Goal: Transaction & Acquisition: Book appointment/travel/reservation

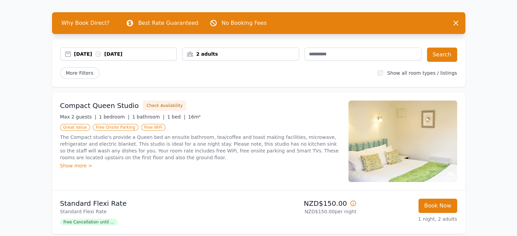
scroll to position [34, 0]
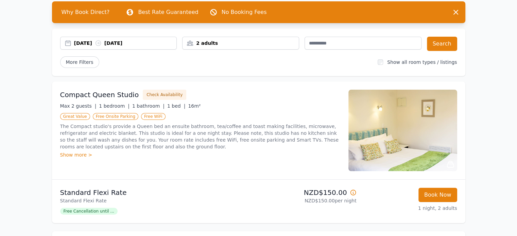
click at [95, 43] on div "[DATE] [DATE]" at bounding box center [125, 43] width 103 height 7
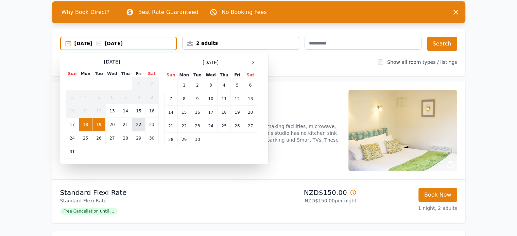
click at [139, 124] on td "22" at bounding box center [138, 125] width 13 height 14
click at [149, 125] on td "23" at bounding box center [151, 125] width 13 height 14
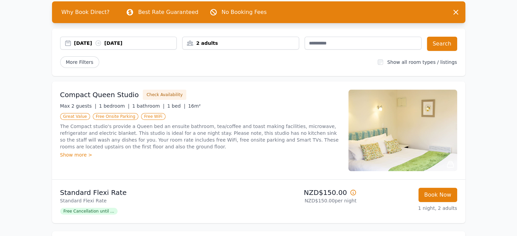
click at [123, 43] on div "[DATE] [DATE]" at bounding box center [125, 43] width 103 height 7
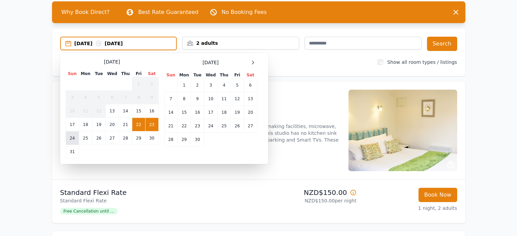
click at [73, 135] on td "24" at bounding box center [72, 138] width 13 height 14
click at [137, 123] on td "22" at bounding box center [138, 125] width 13 height 14
click at [148, 40] on div "22 Aug 2025 --" at bounding box center [125, 43] width 102 height 7
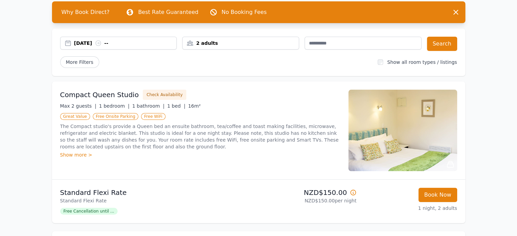
click at [102, 44] on icon at bounding box center [98, 43] width 7 height 7
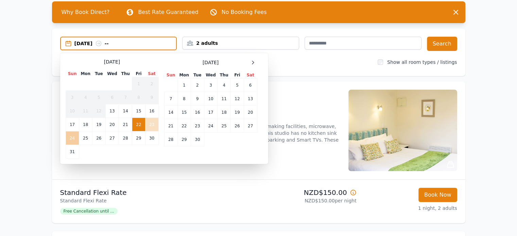
click at [73, 139] on td "24" at bounding box center [72, 138] width 13 height 14
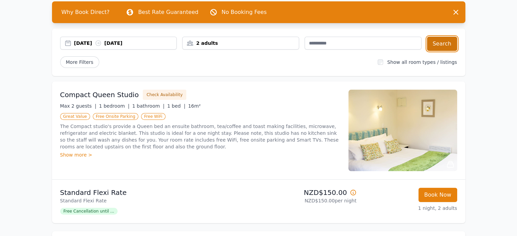
click at [444, 45] on button "Search" at bounding box center [442, 44] width 30 height 14
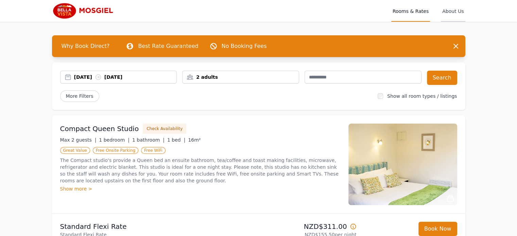
click at [449, 12] on span "About Us" at bounding box center [453, 11] width 24 height 22
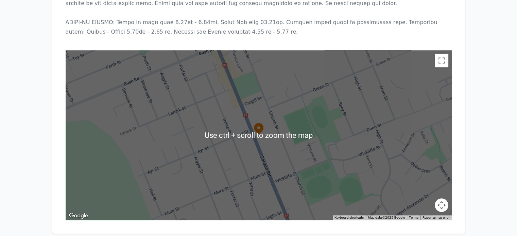
scroll to position [577, 0]
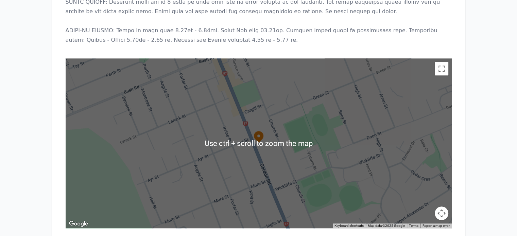
scroll to position [556, 0]
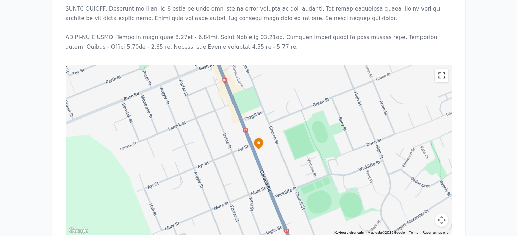
click at [439, 69] on button "Toggle fullscreen view" at bounding box center [441, 76] width 14 height 14
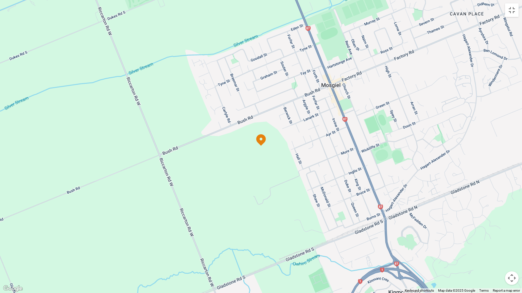
click at [261, 141] on icon at bounding box center [261, 141] width 10 height 12
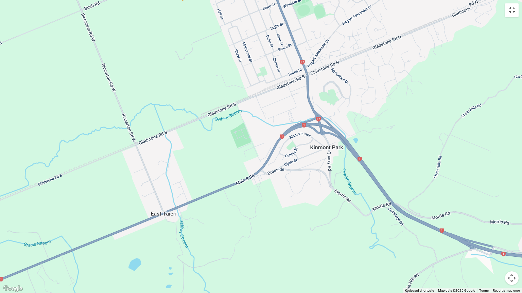
drag, startPoint x: 427, startPoint y: 247, endPoint x: 349, endPoint y: 104, distance: 162.8
click at [349, 104] on div at bounding box center [444, 148] width 522 height 293
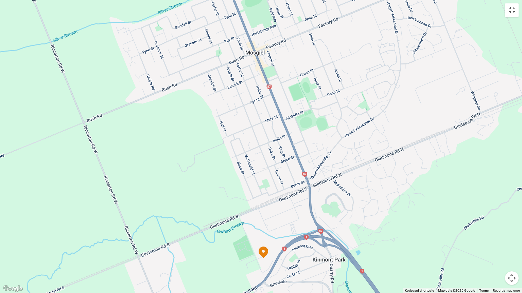
drag, startPoint x: 259, startPoint y: 128, endPoint x: 262, endPoint y: 240, distance: 112.4
click at [262, 236] on div at bounding box center [261, 146] width 522 height 293
click at [263, 140] on icon at bounding box center [261, 141] width 10 height 12
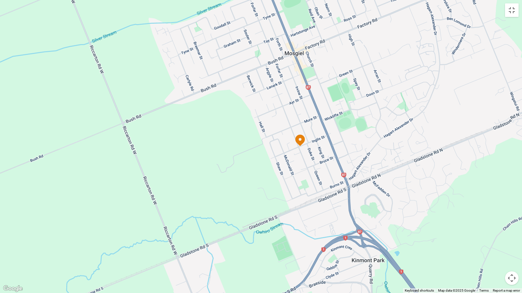
drag, startPoint x: 162, startPoint y: 189, endPoint x: 201, endPoint y: 148, distance: 56.2
click at [201, 148] on div at bounding box center [261, 146] width 522 height 293
click at [264, 142] on icon at bounding box center [261, 141] width 10 height 12
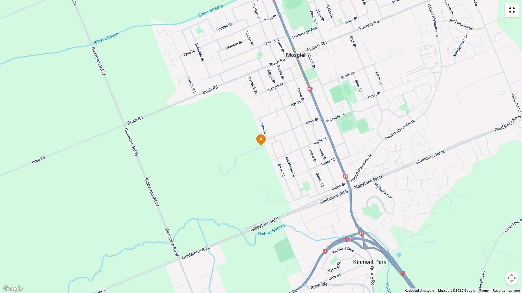
click at [513, 11] on button "Toggle fullscreen view" at bounding box center [512, 10] width 14 height 14
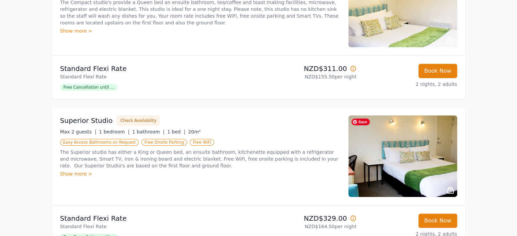
scroll to position [170, 0]
